Goal: Check status: Check status

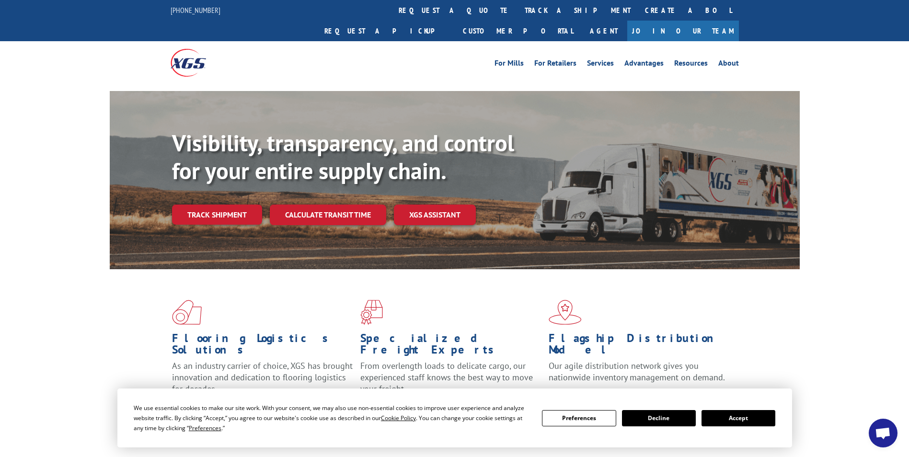
click at [765, 417] on button "Accept" at bounding box center [739, 418] width 74 height 16
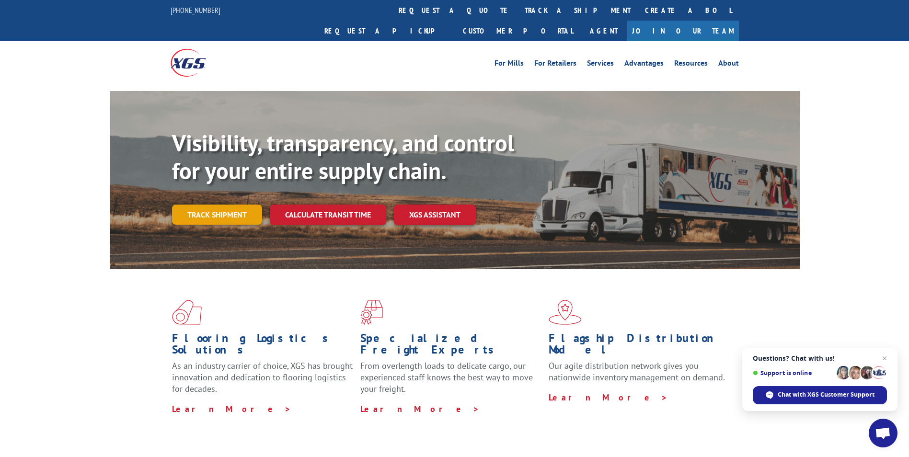
click at [237, 205] on link "Track shipment" at bounding box center [217, 215] width 90 height 20
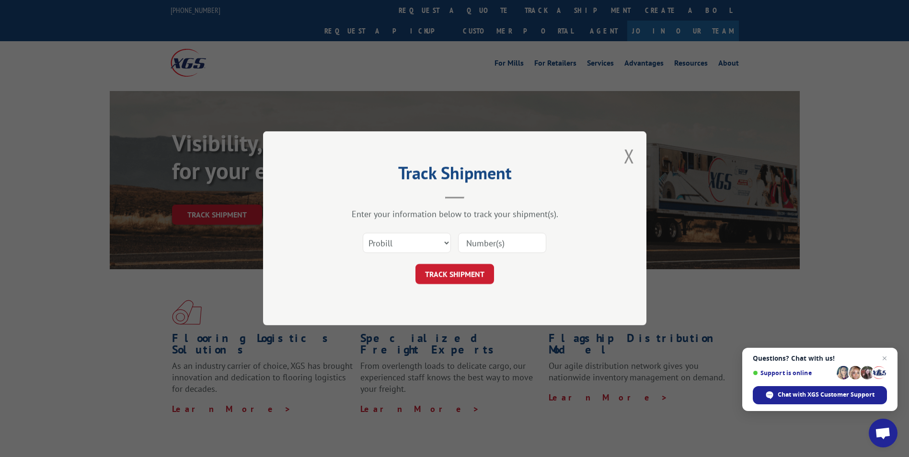
click at [489, 244] on input at bounding box center [502, 243] width 88 height 20
type input "3395314"
click at [470, 272] on button "TRACK SHIPMENT" at bounding box center [455, 275] width 79 height 20
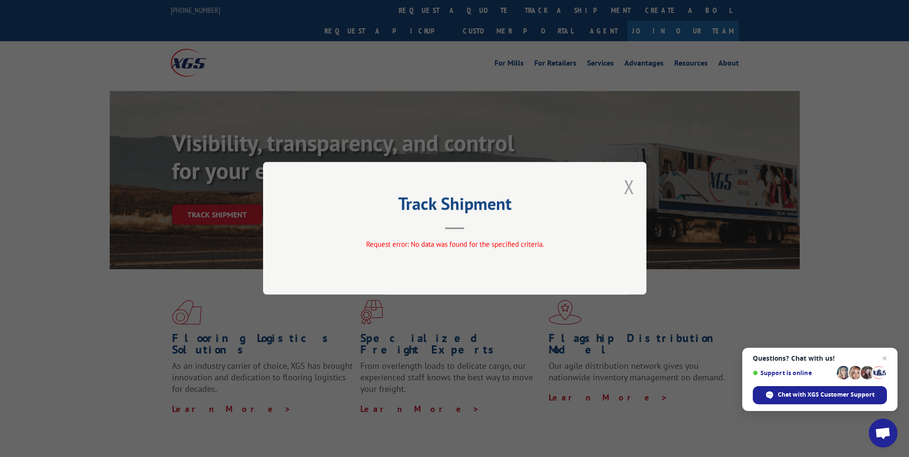
click at [633, 186] on button "Close modal" at bounding box center [629, 186] width 11 height 25
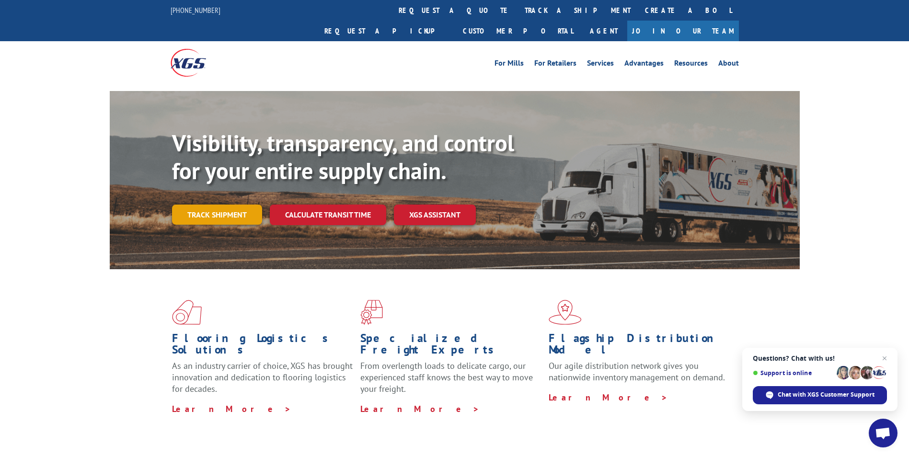
drag, startPoint x: 220, startPoint y: 188, endPoint x: 286, endPoint y: 217, distance: 72.6
click at [220, 205] on link "Track shipment" at bounding box center [217, 215] width 90 height 20
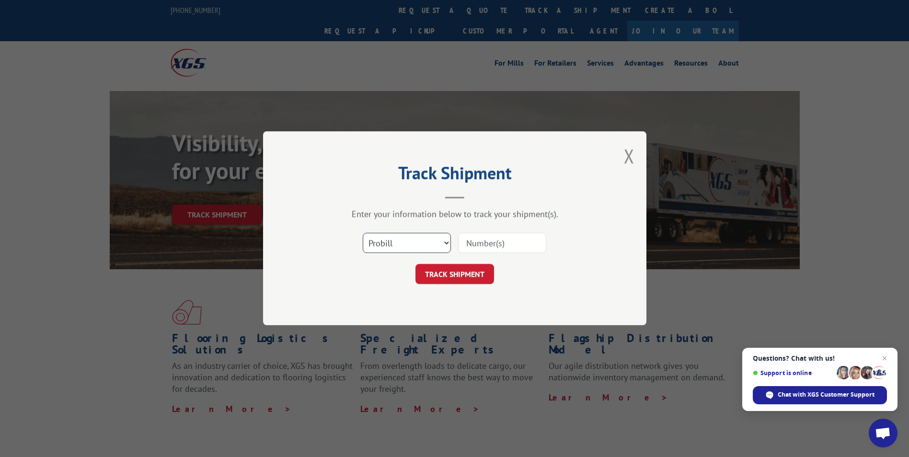
click at [418, 241] on select "Select category... Probill BOL PO" at bounding box center [407, 243] width 88 height 20
select select "bol"
click at [363, 233] on select "Select category... Probill BOL PO" at bounding box center [407, 243] width 88 height 20
click at [467, 246] on input at bounding box center [502, 243] width 88 height 20
type input "3395314"
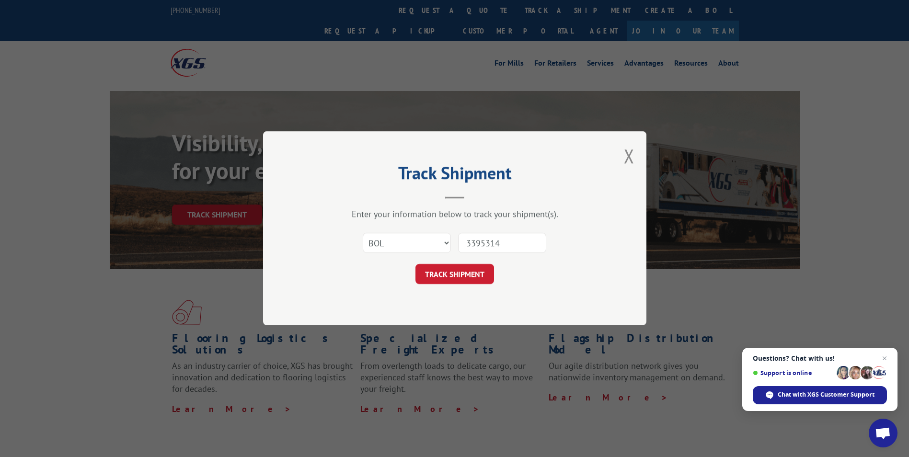
click button "TRACK SHIPMENT" at bounding box center [455, 275] width 79 height 20
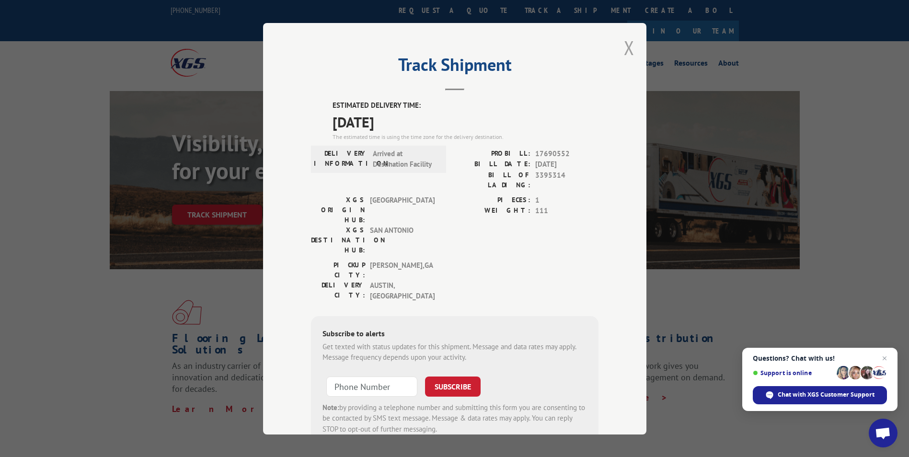
click at [624, 52] on button "Close modal" at bounding box center [629, 47] width 11 height 25
